Goal: Task Accomplishment & Management: Manage account settings

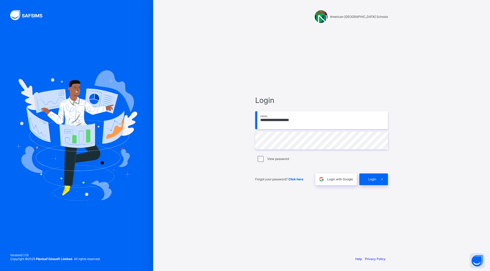
click at [368, 178] on span "Login" at bounding box center [372, 180] width 8 height 4
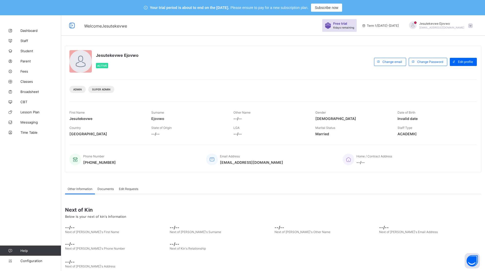
click at [473, 27] on span at bounding box center [470, 25] width 5 height 5
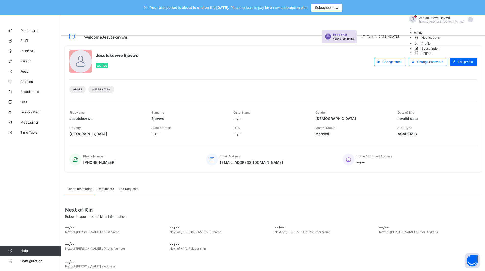
click at [440, 51] on span "Subscription" at bounding box center [427, 49] width 26 height 4
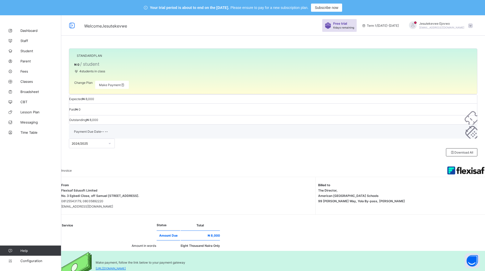
click at [88, 89] on div "Change Plan" at bounding box center [83, 85] width 18 height 8
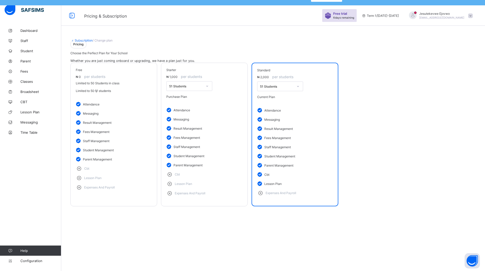
scroll to position [15, 0]
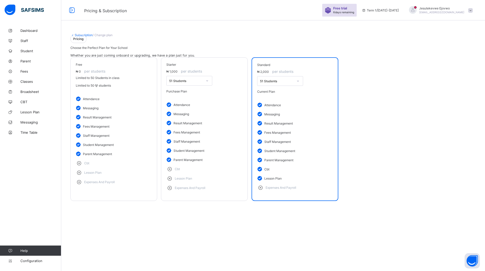
click at [299, 85] on div at bounding box center [298, 81] width 9 height 8
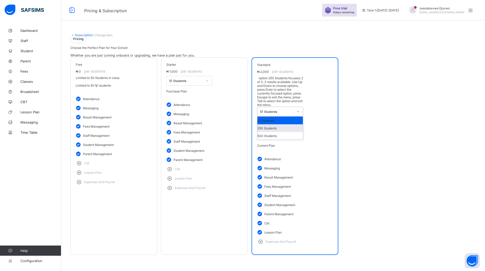
click at [284, 130] on div "250 Students" at bounding box center [279, 128] width 45 height 8
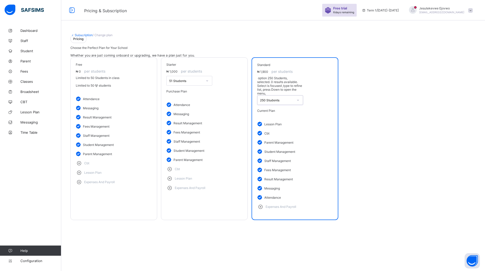
click at [298, 103] on icon at bounding box center [297, 100] width 3 height 5
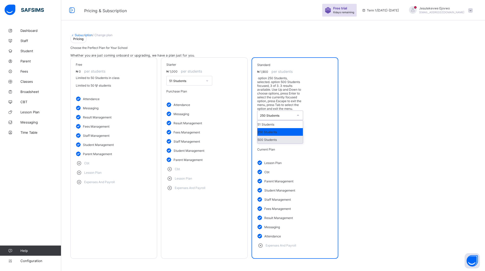
click at [285, 136] on div "500 Students" at bounding box center [279, 140] width 45 height 8
click at [300, 111] on div at bounding box center [298, 115] width 9 height 8
click at [298, 113] on icon at bounding box center [297, 115] width 3 height 5
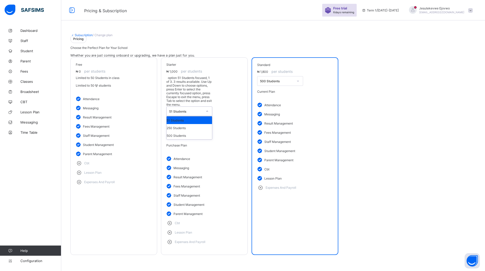
click at [206, 109] on icon at bounding box center [207, 111] width 3 height 5
click at [191, 135] on div "500 Students" at bounding box center [189, 136] width 45 height 8
